Goal: Information Seeking & Learning: Compare options

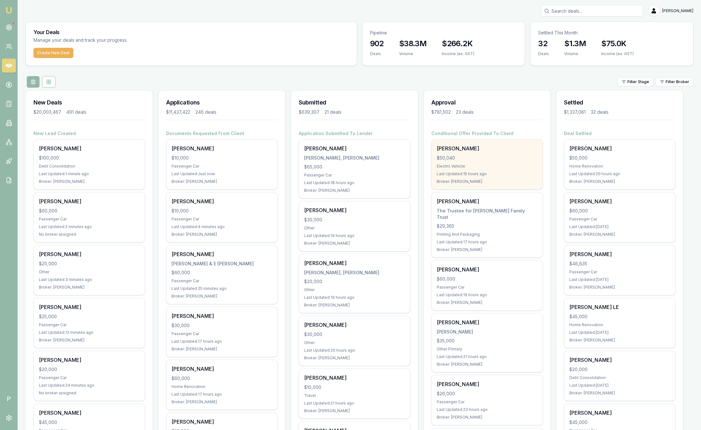
click at [517, 158] on div "$50,040" at bounding box center [487, 158] width 101 height 6
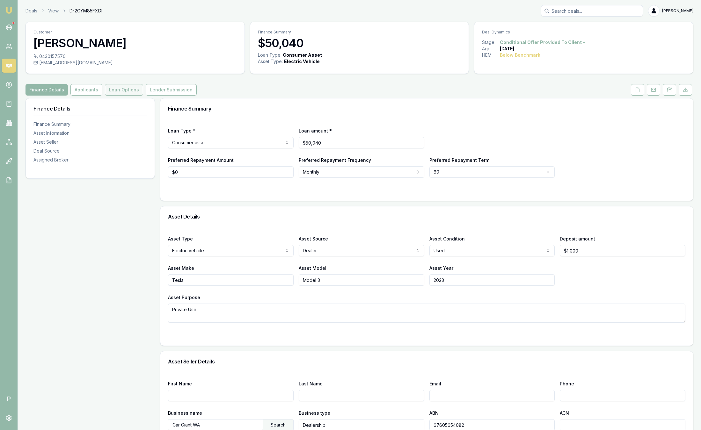
click at [134, 92] on button "Loan Options" at bounding box center [124, 89] width 38 height 11
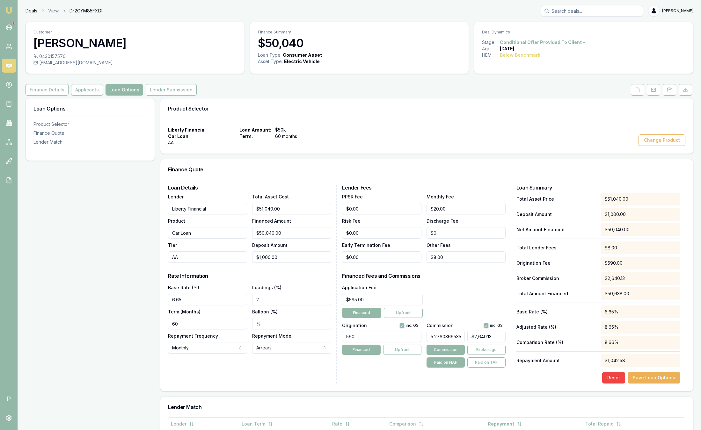
click at [33, 12] on link "Deals" at bounding box center [32, 11] width 12 height 6
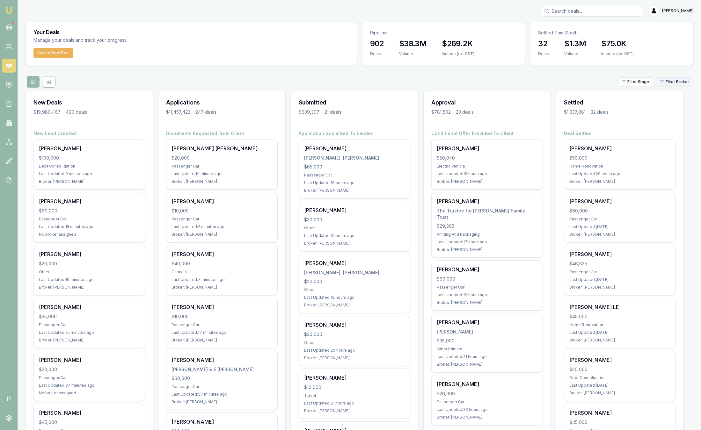
click at [684, 84] on html "Emu Broker P Sam Crouch Toggle Menu Your Deals Manage your deals and track your…" at bounding box center [350, 215] width 701 height 430
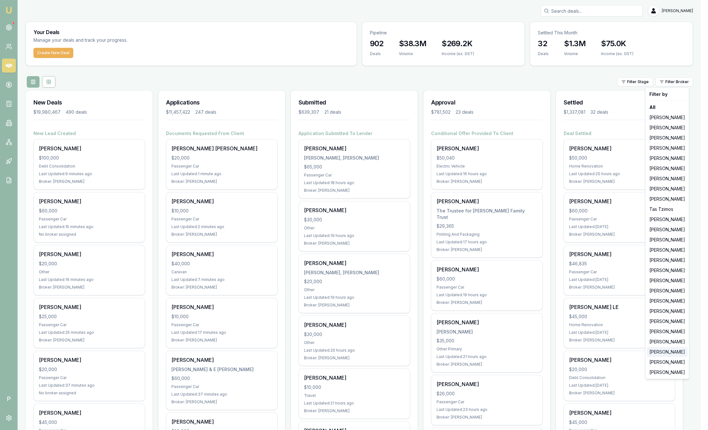
click at [668, 352] on div "[PERSON_NAME]" at bounding box center [667, 352] width 41 height 10
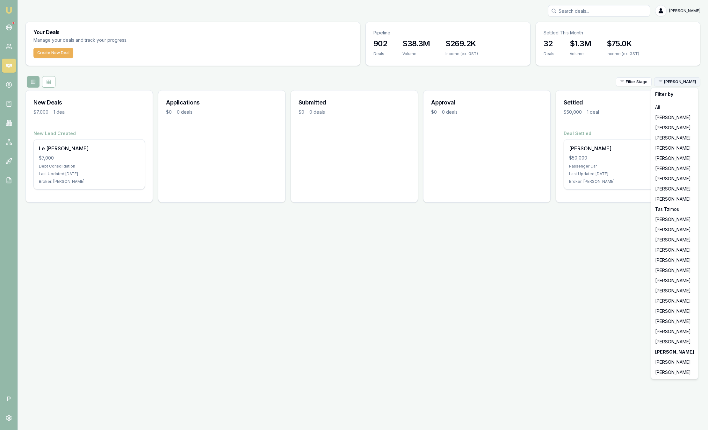
click at [680, 83] on html "Emu Broker P Sam Crouch Toggle Menu Your Deals Manage your deals and track your…" at bounding box center [354, 215] width 708 height 430
click at [675, 341] on div "[PERSON_NAME]" at bounding box center [675, 342] width 44 height 10
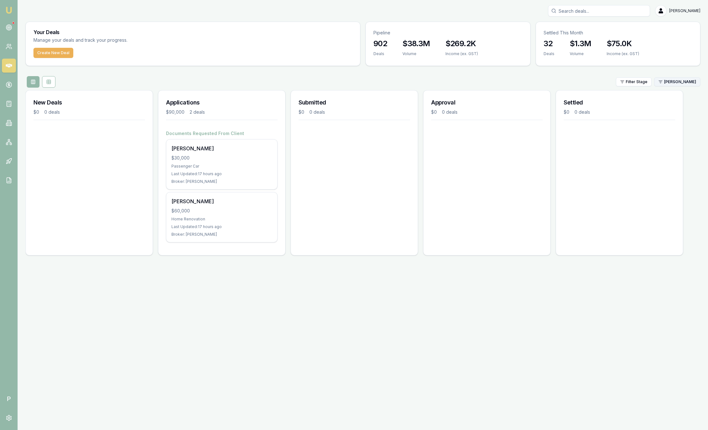
click at [682, 81] on html "Emu Broker P Sam Crouch Toggle Menu Your Deals Manage your deals and track your…" at bounding box center [354, 215] width 708 height 430
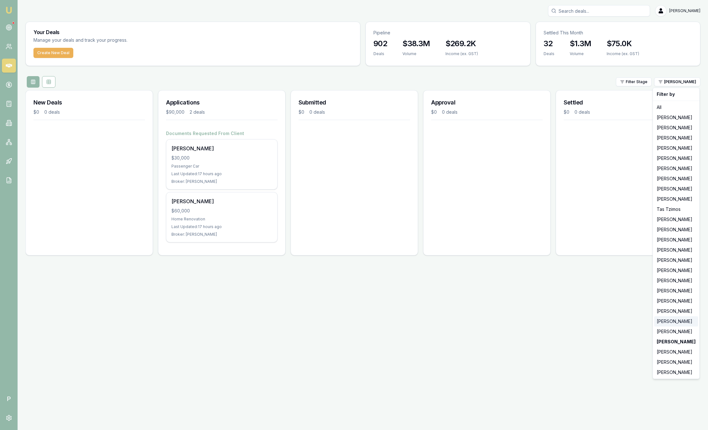
click at [664, 320] on div "[PERSON_NAME]" at bounding box center [676, 322] width 44 height 10
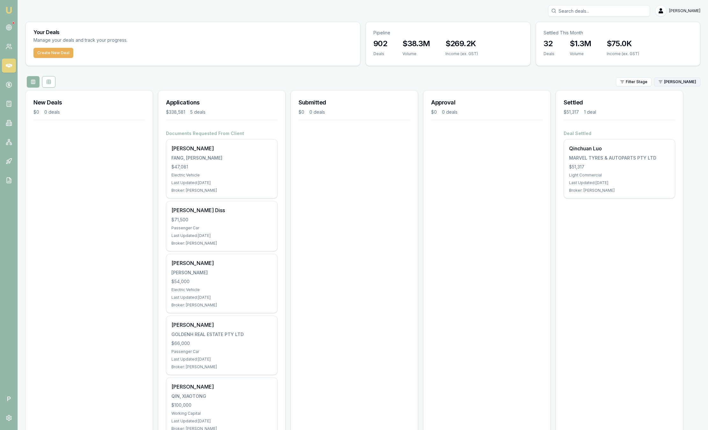
click at [676, 78] on html "Emu Broker P Sam Crouch Toggle Menu Your Deals Manage your deals and track your…" at bounding box center [354, 215] width 708 height 430
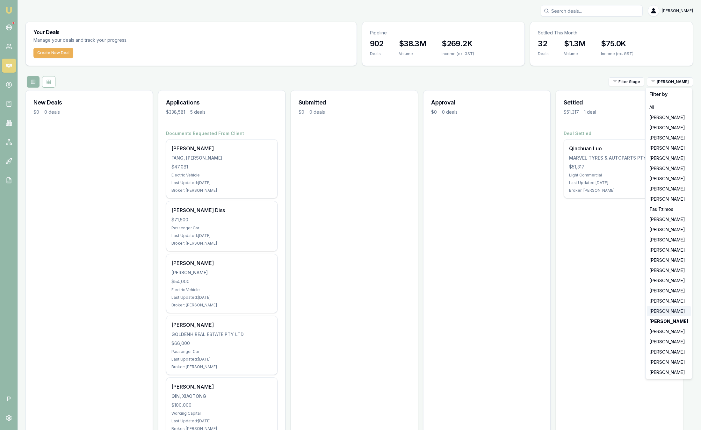
click at [672, 315] on div "[PERSON_NAME]" at bounding box center [669, 311] width 44 height 10
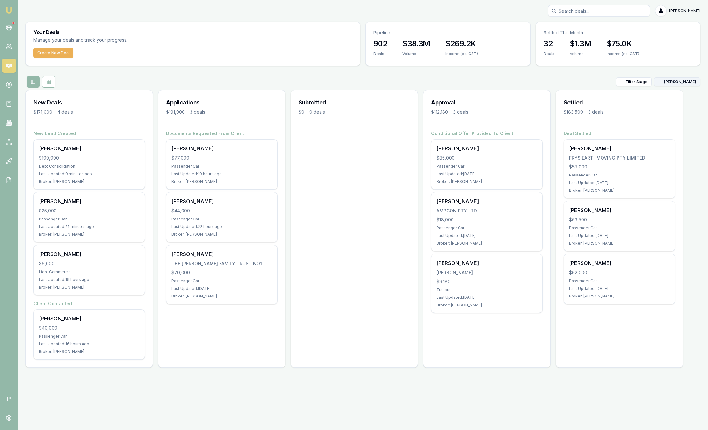
click at [687, 81] on html "Emu Broker P Sam Crouch Toggle Menu Your Deals Manage your deals and track your…" at bounding box center [354, 215] width 708 height 430
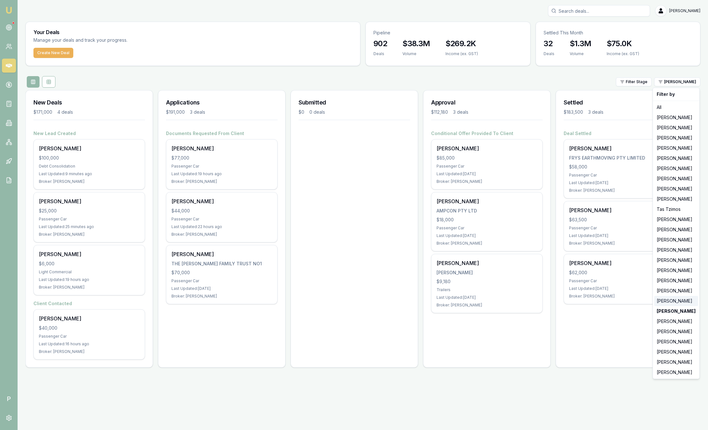
click at [684, 300] on div "[PERSON_NAME]" at bounding box center [676, 301] width 44 height 10
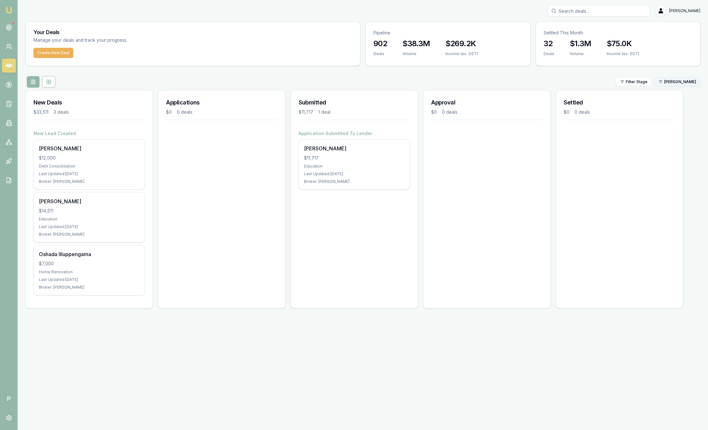
click at [683, 83] on html "Emu Broker P Sam Crouch Toggle Menu Your Deals Manage your deals and track your…" at bounding box center [354, 215] width 708 height 430
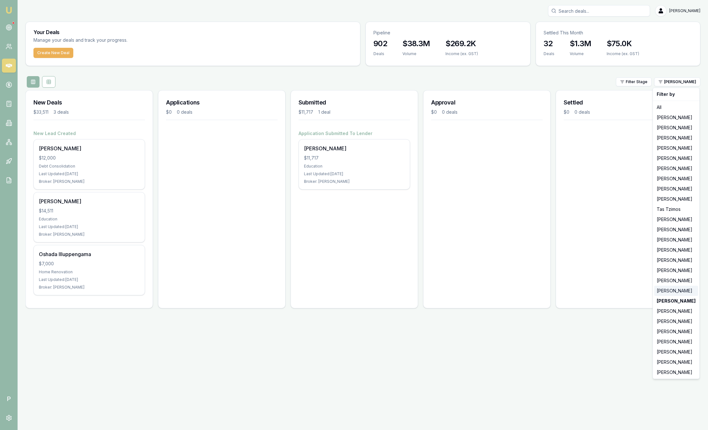
click at [668, 291] on div "[PERSON_NAME]" at bounding box center [676, 291] width 44 height 10
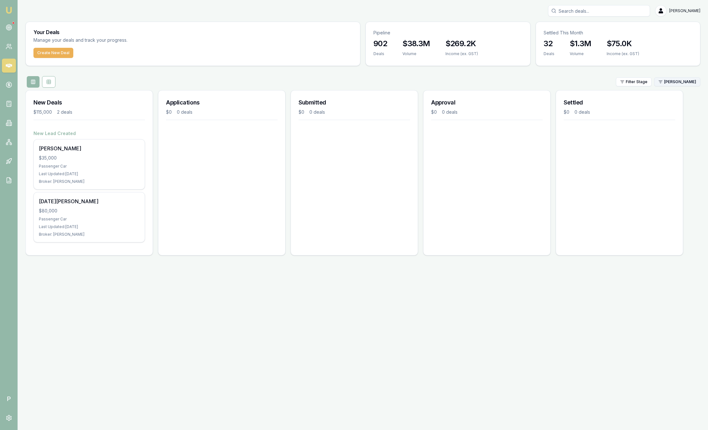
click at [689, 83] on html "Emu Broker P Sam Crouch Toggle Menu Your Deals Manage your deals and track your…" at bounding box center [354, 215] width 708 height 430
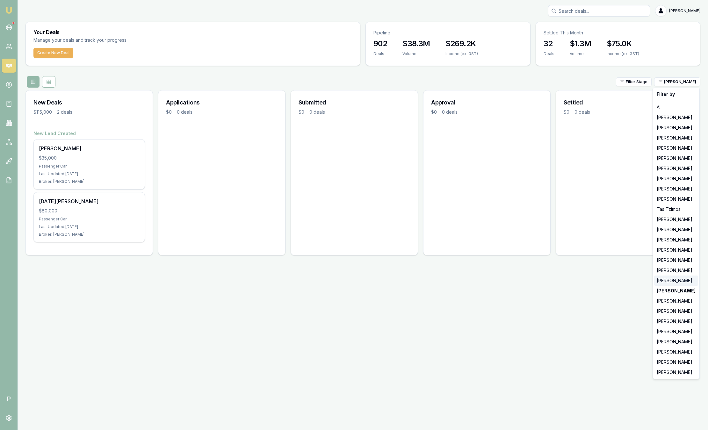
click at [675, 281] on div "[PERSON_NAME]" at bounding box center [676, 281] width 44 height 10
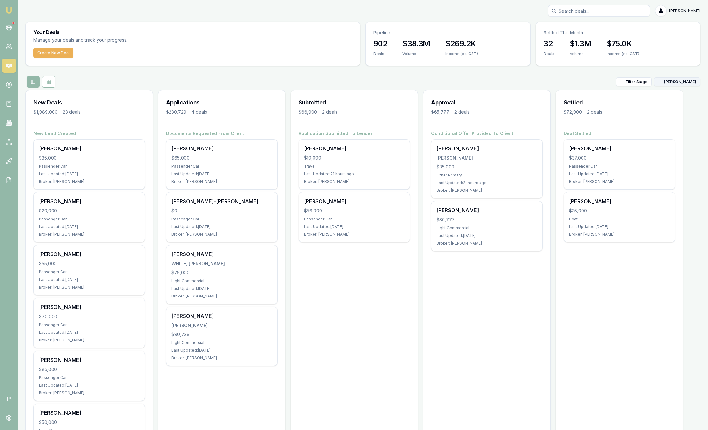
click at [679, 81] on html "Emu Broker P Sam Crouch Toggle Menu Your Deals Manage your deals and track your…" at bounding box center [354, 215] width 708 height 430
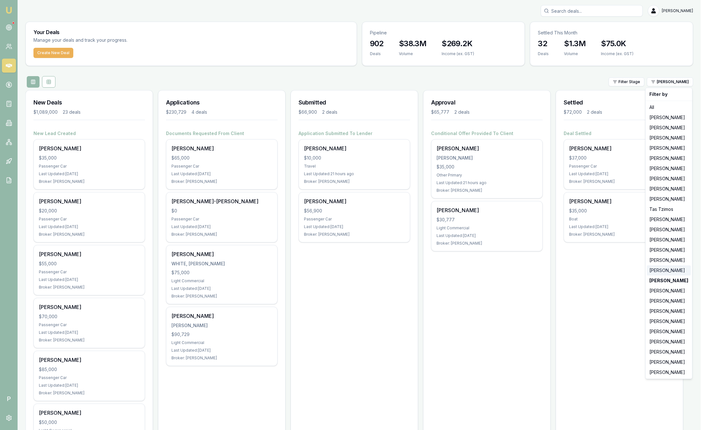
click at [662, 273] on div "[PERSON_NAME]" at bounding box center [669, 271] width 44 height 10
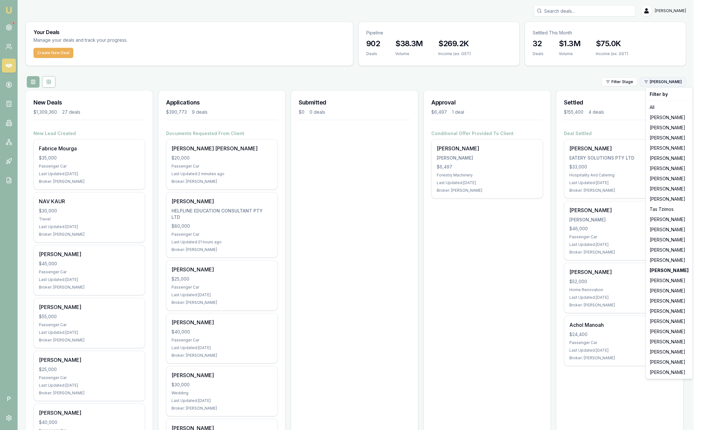
click at [682, 80] on html "Emu Broker P Sam Crouch Toggle Menu Your Deals Manage your deals and track your…" at bounding box center [350, 215] width 701 height 430
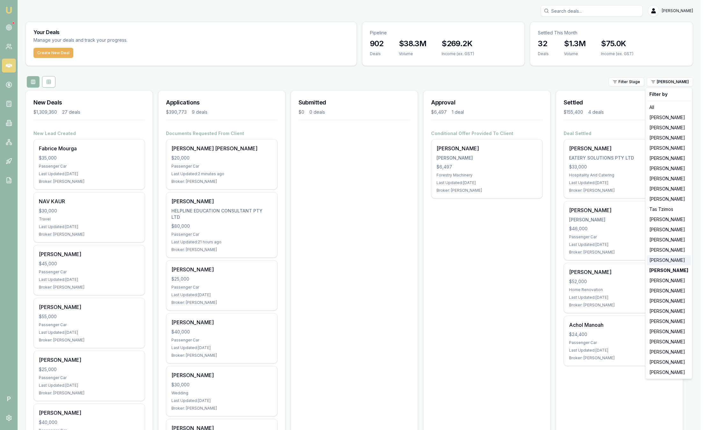
click at [663, 259] on div "[PERSON_NAME]" at bounding box center [669, 260] width 44 height 10
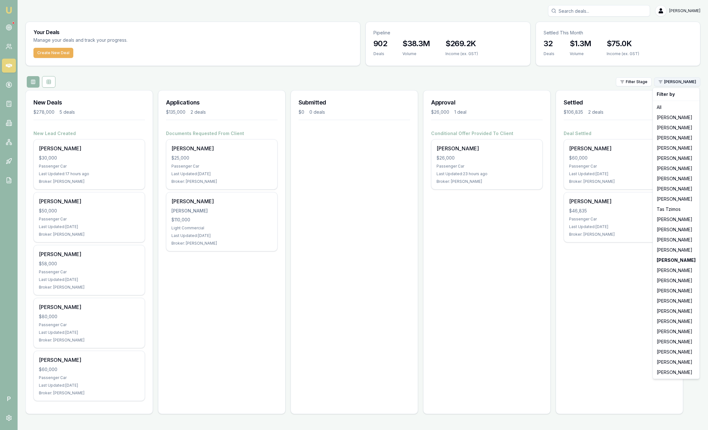
click at [683, 82] on html "Emu Broker P Sam Crouch Toggle Menu Your Deals Manage your deals and track your…" at bounding box center [354, 215] width 708 height 430
click at [670, 227] on div "[PERSON_NAME]" at bounding box center [676, 230] width 44 height 10
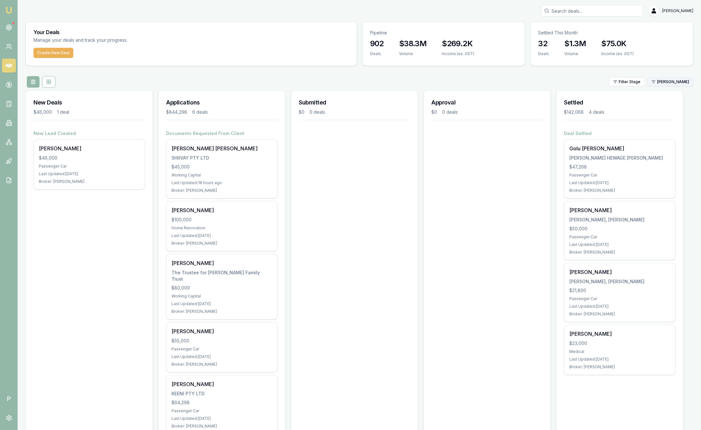
click at [690, 83] on html "Emu Broker P Sam Crouch Toggle Menu Your Deals Manage your deals and track your…" at bounding box center [350, 215] width 701 height 430
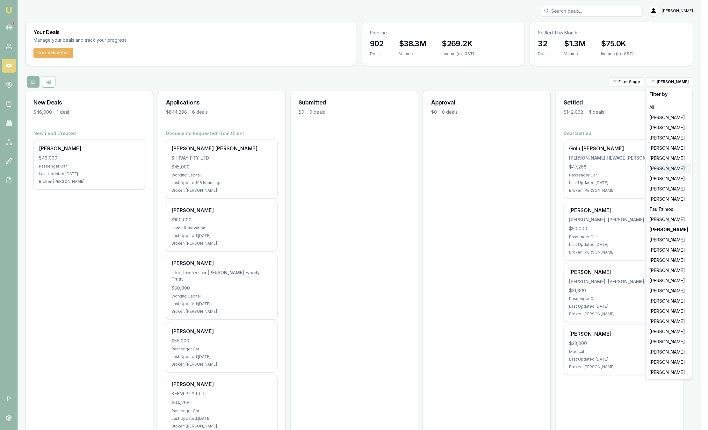
click at [669, 171] on div "[PERSON_NAME]" at bounding box center [669, 169] width 44 height 10
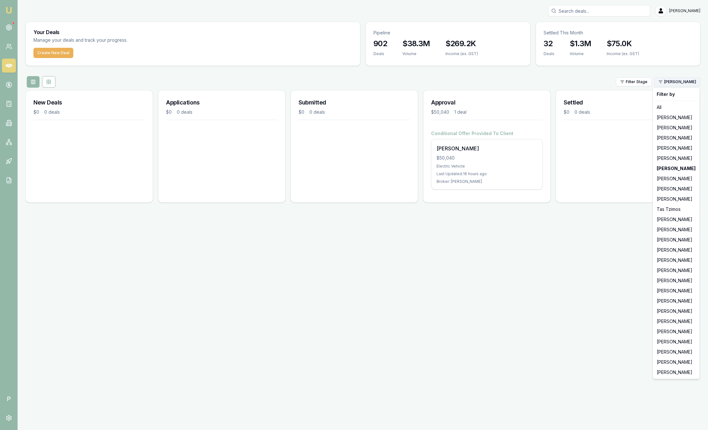
click at [677, 84] on html "Emu Broker P Sam Crouch Toggle Menu Your Deals Manage your deals and track your…" at bounding box center [354, 215] width 708 height 430
click at [672, 150] on div "[PERSON_NAME]" at bounding box center [676, 148] width 44 height 10
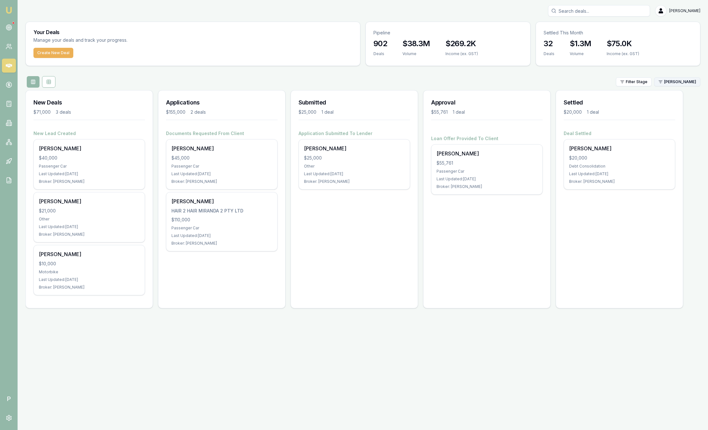
click at [683, 85] on html "Emu Broker P Sam Crouch Toggle Menu Your Deals Manage your deals and track your…" at bounding box center [354, 215] width 708 height 430
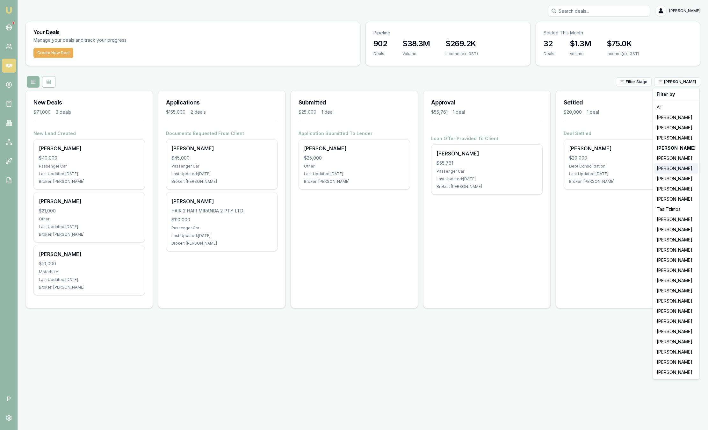
click at [675, 169] on div "[PERSON_NAME]" at bounding box center [676, 169] width 44 height 10
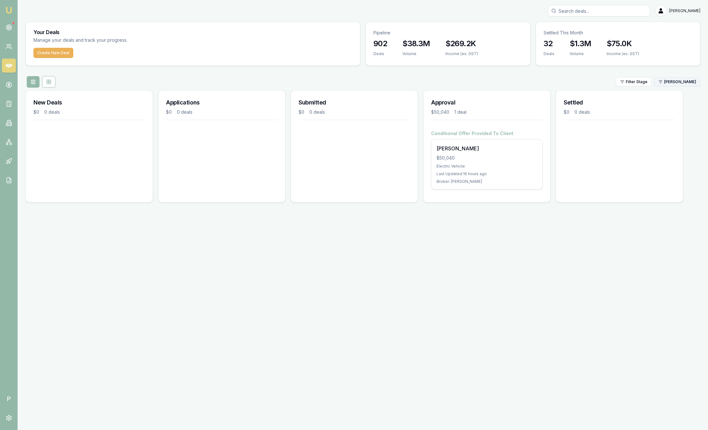
click at [680, 85] on html "Emu Broker P Sam Crouch Toggle Menu Your Deals Manage your deals and track your…" at bounding box center [354, 215] width 708 height 430
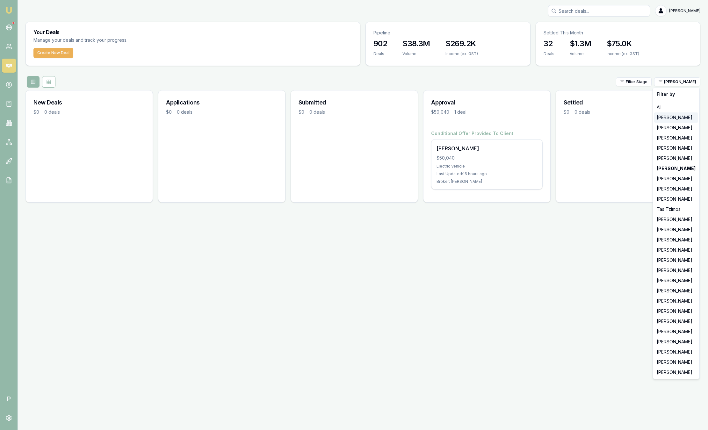
click at [673, 119] on div "[PERSON_NAME]" at bounding box center [676, 118] width 44 height 10
